Goal: Navigation & Orientation: Understand site structure

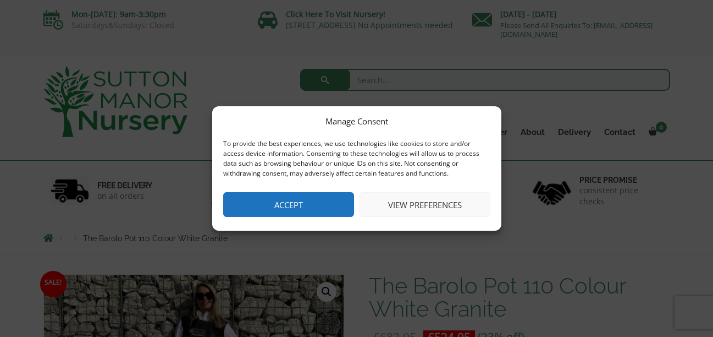
click at [325, 202] on button "Accept" at bounding box center [288, 204] width 131 height 25
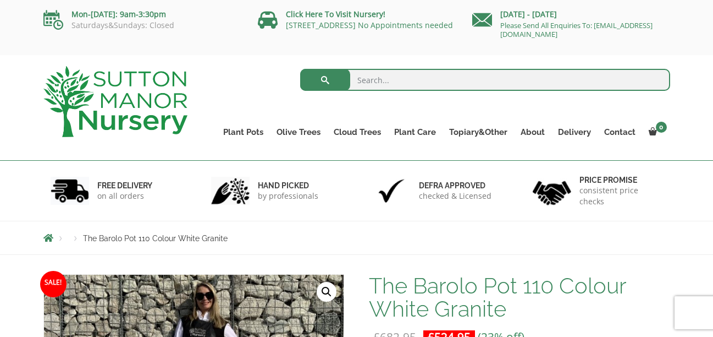
click at [98, 102] on img at bounding box center [115, 101] width 144 height 71
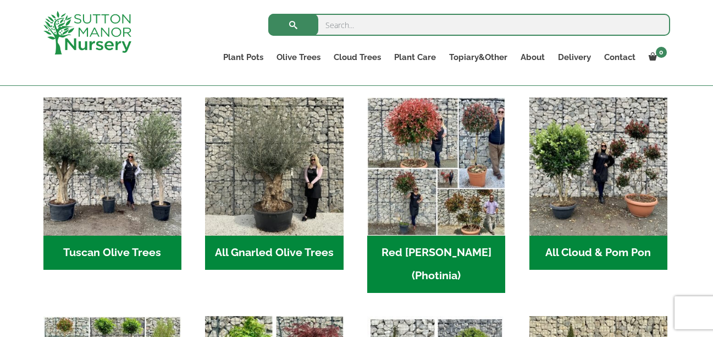
scroll to position [550, 0]
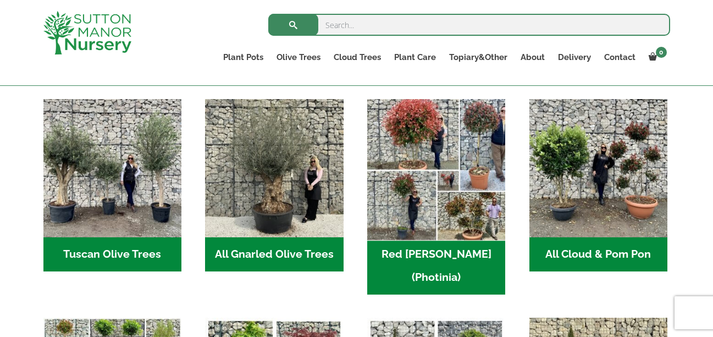
click at [453, 196] on img "Visit product category Red Robin (Photinia)" at bounding box center [436, 168] width 145 height 145
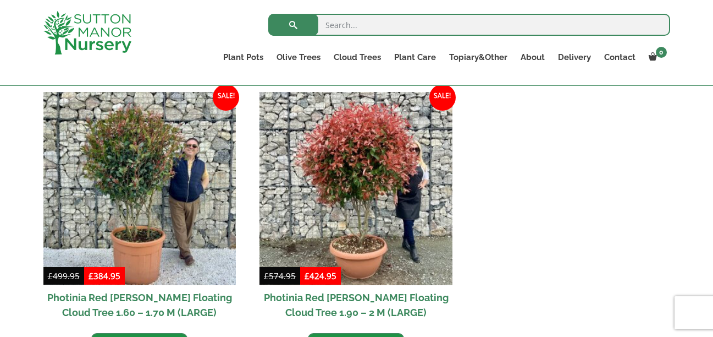
scroll to position [385, 0]
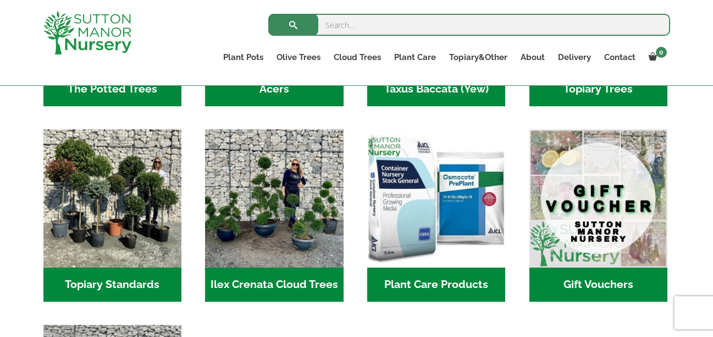
scroll to position [990, 0]
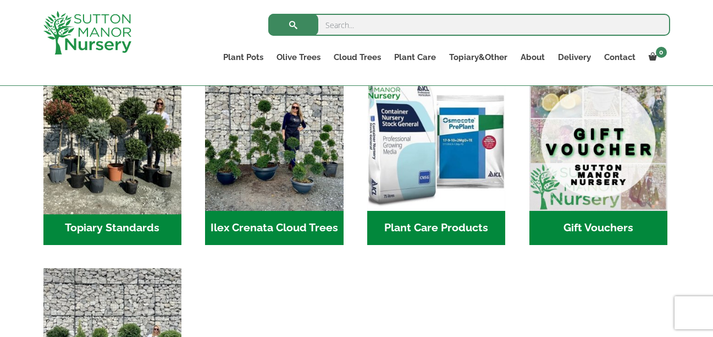
click at [63, 145] on img "Visit product category Topiary Standards" at bounding box center [112, 141] width 145 height 145
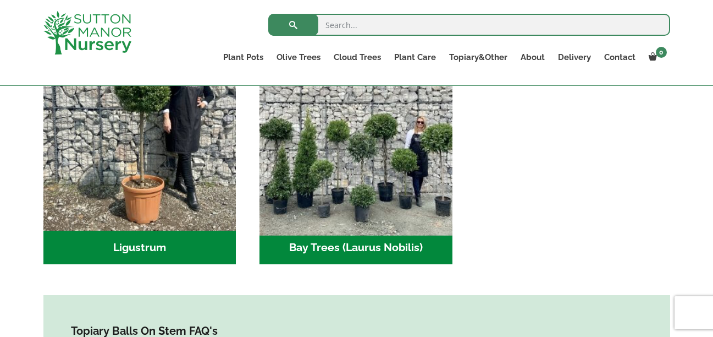
scroll to position [275, 0]
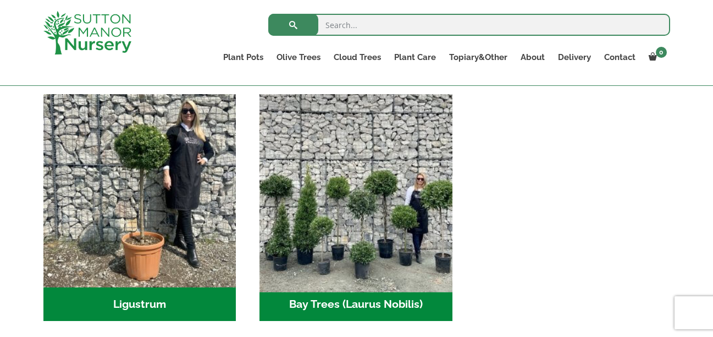
click at [371, 222] on img "Visit product category Bay Trees (Laurus Nobilis)" at bounding box center [356, 190] width 202 height 202
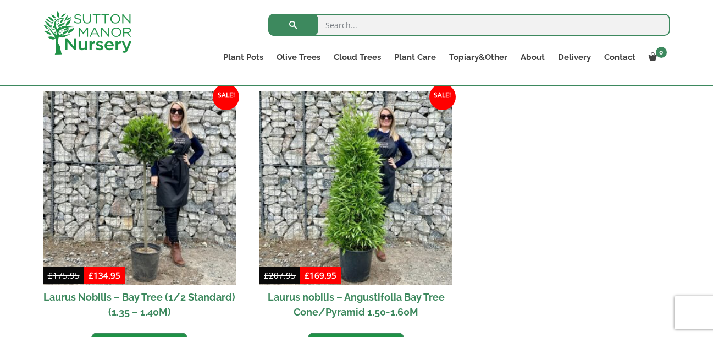
scroll to position [275, 0]
